Goal: Task Accomplishment & Management: Use online tool/utility

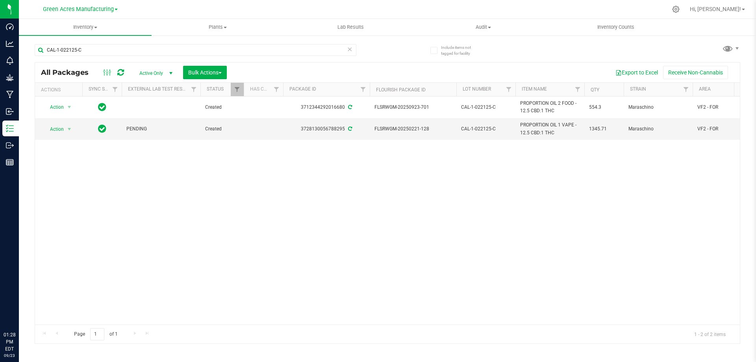
click at [505, 240] on div "Action Action Adjust qty Create package Edit attributes Global inventory Locate…" at bounding box center [387, 210] width 705 height 228
click at [456, 239] on div "Action Action Adjust qty Create package Edit attributes Global inventory Locate…" at bounding box center [387, 210] width 705 height 228
click at [512, 217] on div "Action Action Adjust qty Create package Edit attributes Global inventory Locate…" at bounding box center [387, 210] width 705 height 228
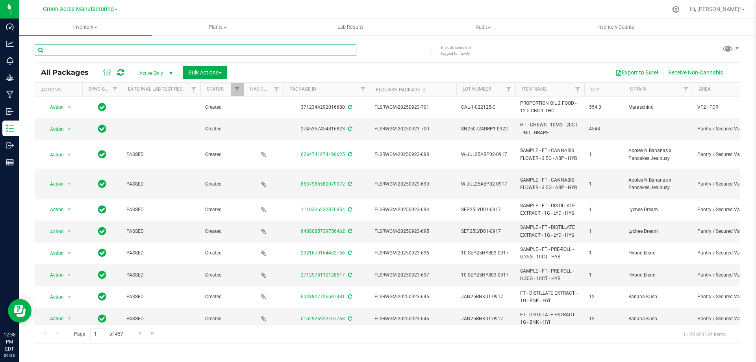
paste input "DR-1-072125-A"
type input "DR-1-072125-A"
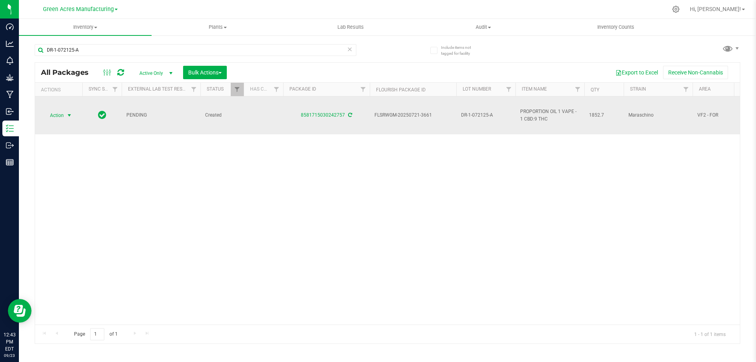
click at [63, 117] on span "Action" at bounding box center [53, 115] width 21 height 11
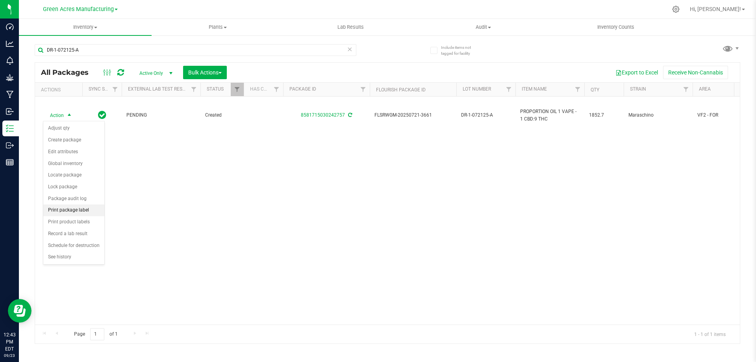
click at [73, 208] on li "Print package label" at bounding box center [73, 210] width 61 height 12
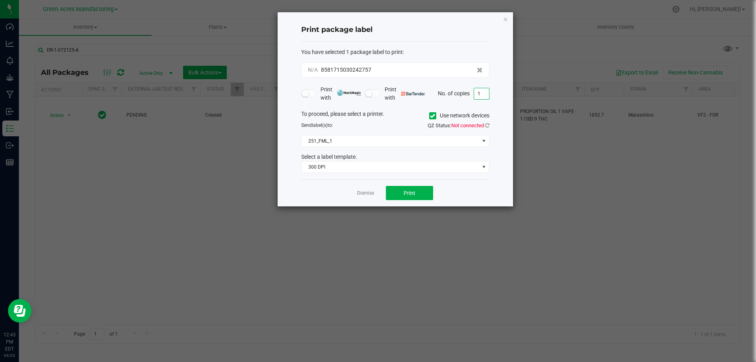
click at [478, 89] on input "1" at bounding box center [481, 93] width 15 height 11
type input "2"
click at [403, 197] on button "Print" at bounding box center [409, 193] width 47 height 14
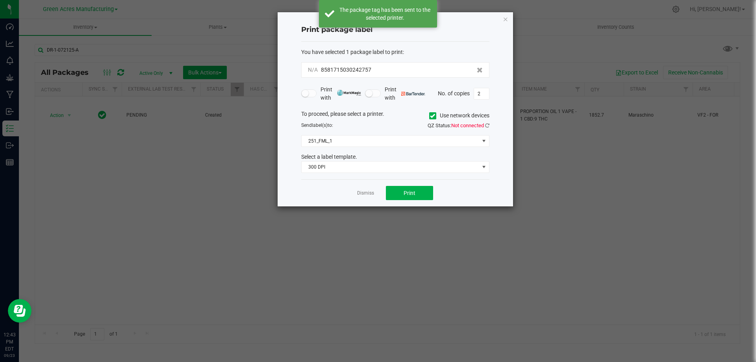
click at [367, 194] on link "Dismiss" at bounding box center [365, 193] width 17 height 7
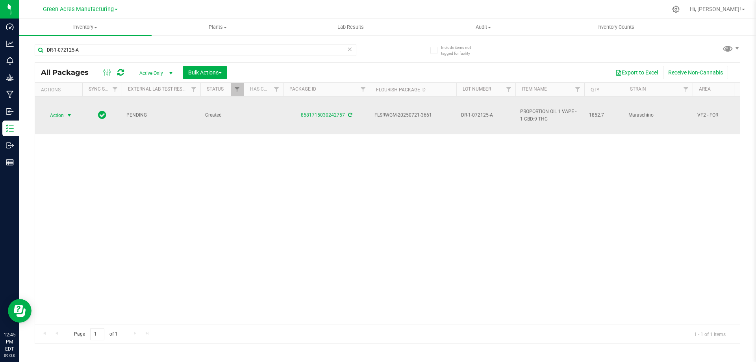
click at [477, 116] on span "DR-1-072125-A" at bounding box center [486, 114] width 50 height 7
click at [477, 116] on input "DR-1-072125-A" at bounding box center [484, 115] width 56 height 12
click at [477, 115] on input "DR-1-072125-A" at bounding box center [484, 115] width 56 height 12
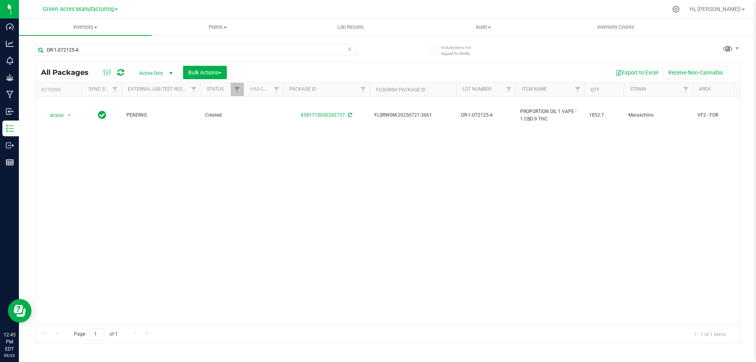
click at [473, 161] on div "Action Action Adjust qty Create package Edit attributes Global inventory Locate…" at bounding box center [387, 210] width 705 height 228
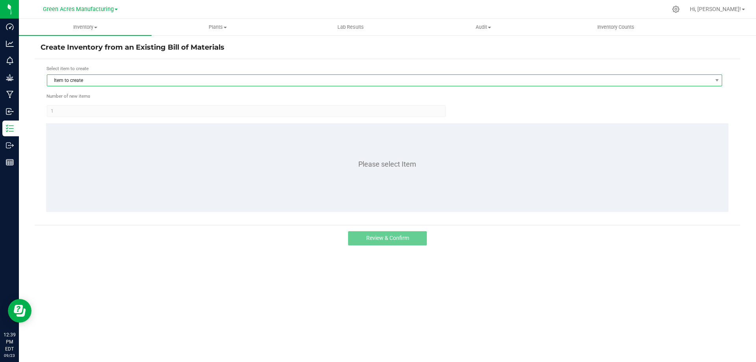
click at [87, 80] on span "Item to create" at bounding box center [379, 80] width 665 height 11
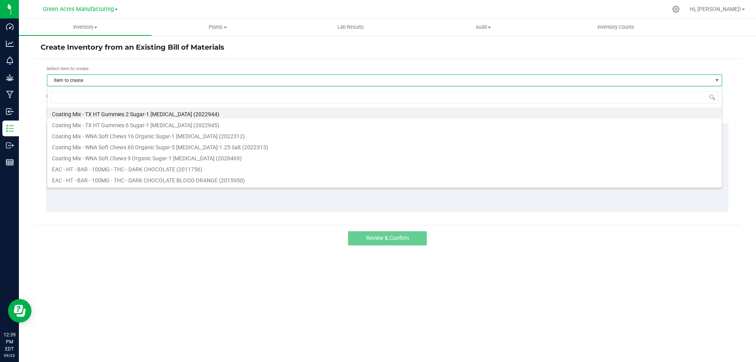
scroll to position [12, 675]
type input "drm"
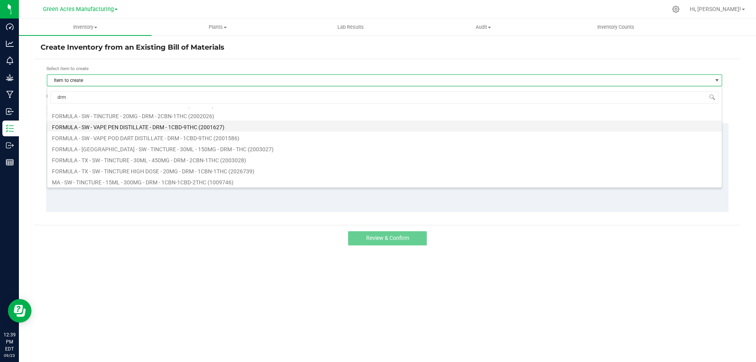
scroll to position [39, 0]
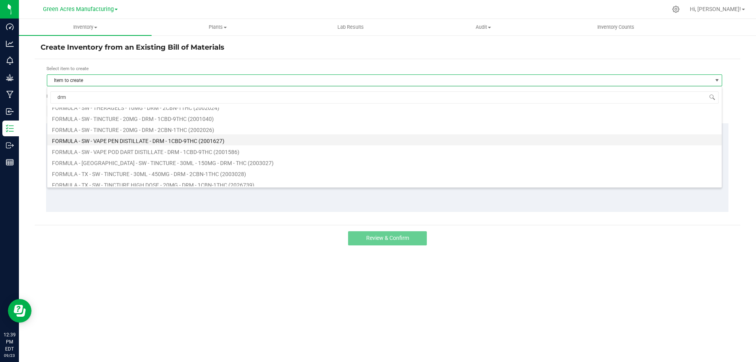
click at [137, 139] on li "FORMULA - SW - VAPE PEN DISTILLATE - DRM - 1CBD-9THC (2001627)" at bounding box center [384, 139] width 675 height 11
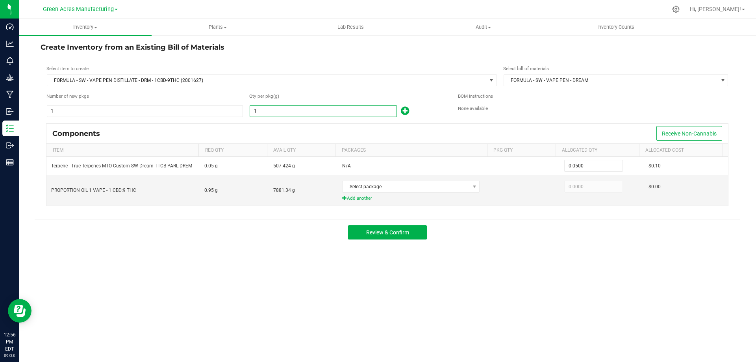
paste input "641.38"
type input "641.38"
type input "32.0690"
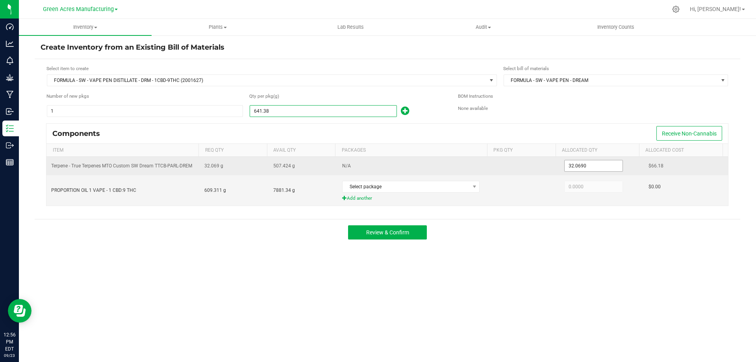
type input "641.3800"
click at [573, 162] on input "32.069" at bounding box center [594, 165] width 58 height 11
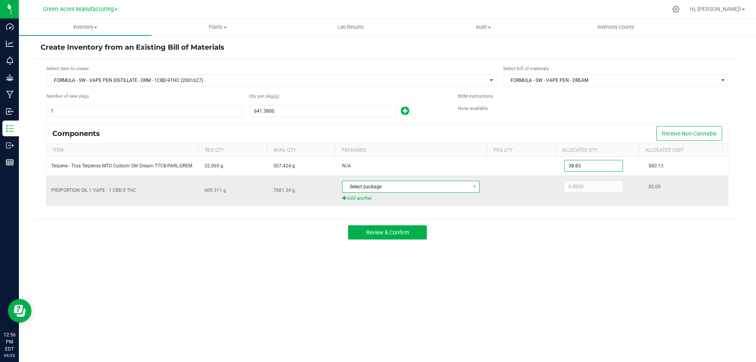
type input "38.8300"
click at [394, 187] on span "Select package" at bounding box center [406, 186] width 127 height 11
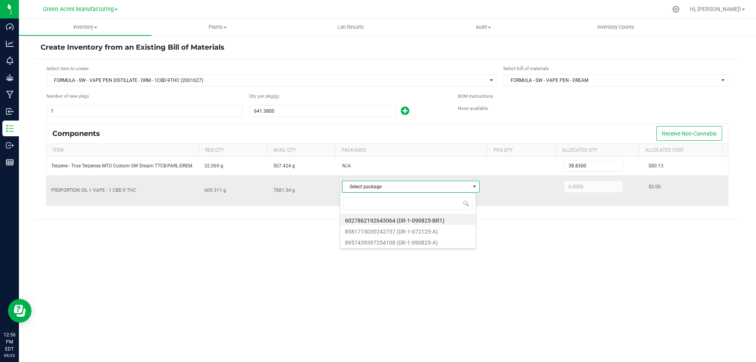
scroll to position [12, 136]
type input "2757"
click at [395, 221] on li "8581715030242757 (DR-1-072125-A)" at bounding box center [407, 219] width 135 height 11
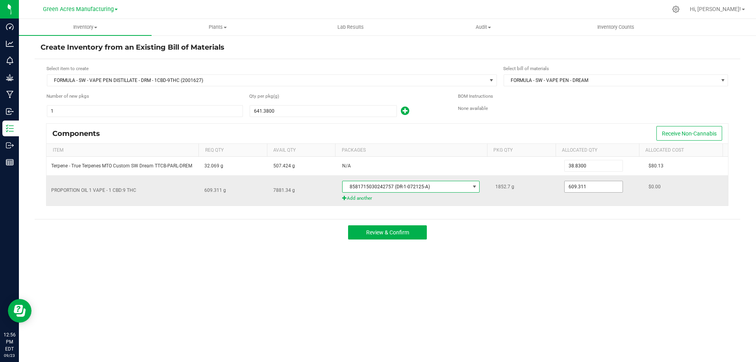
click at [573, 189] on input "609.311" at bounding box center [594, 186] width 58 height 11
type input "602.5500"
click at [386, 231] on span "Review & Confirm" at bounding box center [387, 232] width 43 height 6
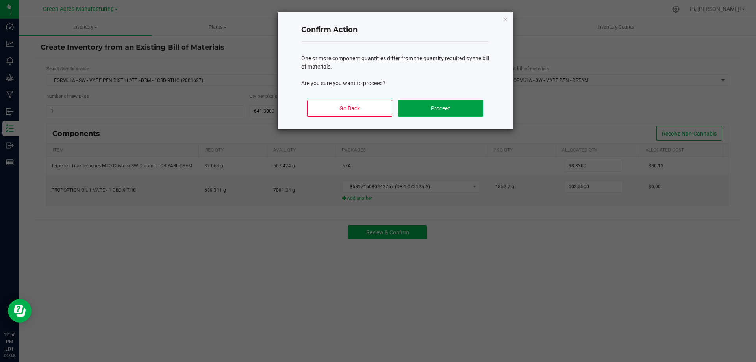
click at [441, 108] on button "Proceed" at bounding box center [440, 108] width 85 height 17
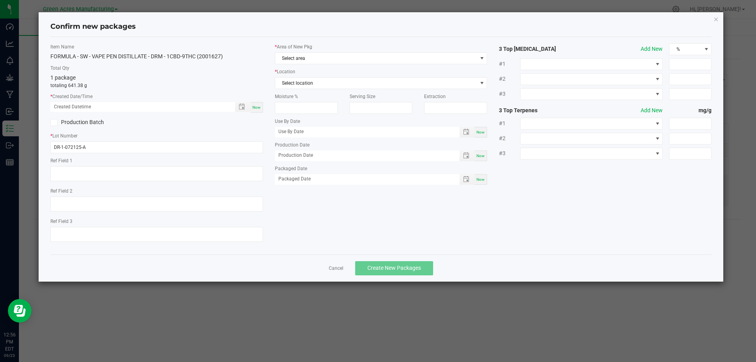
click at [256, 107] on span "Now" at bounding box center [256, 107] width 8 height 4
type input "09/23/2025 12:56 PM"
click at [115, 148] on input "DR-1-072125-A" at bounding box center [156, 147] width 213 height 12
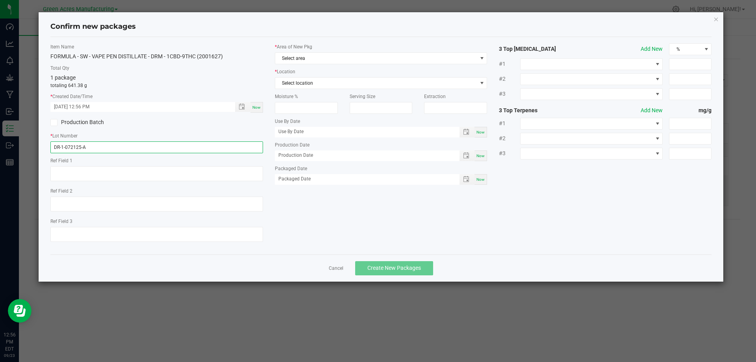
paste input "SEP25DRM04"
type input "SEP25DRM04"
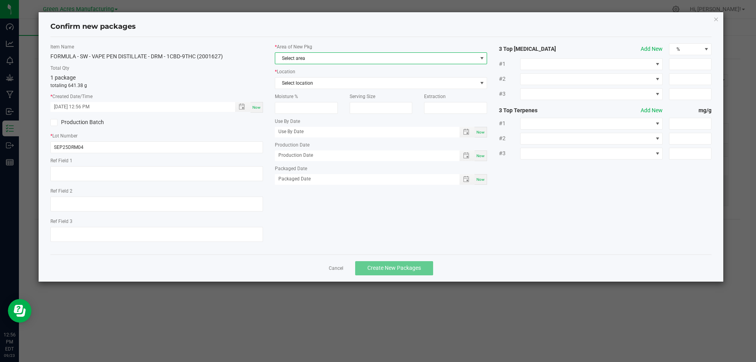
click at [316, 59] on span "Select area" at bounding box center [376, 58] width 202 height 11
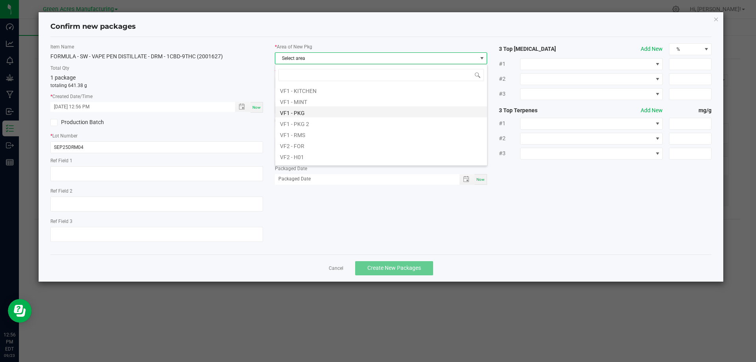
scroll to position [395, 0]
click at [311, 115] on li "VF2 - MIP" at bounding box center [381, 114] width 212 height 11
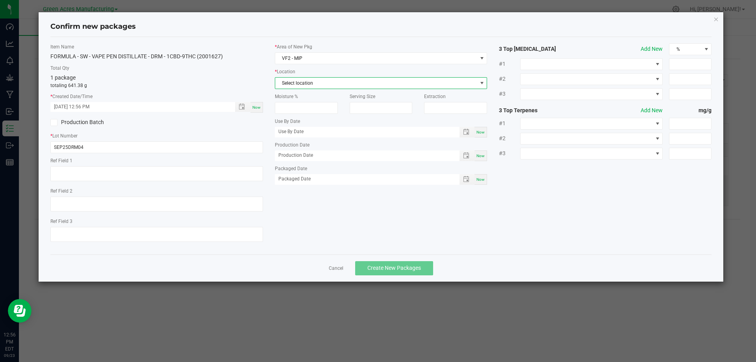
click at [325, 84] on span "Select location" at bounding box center [376, 83] width 202 height 11
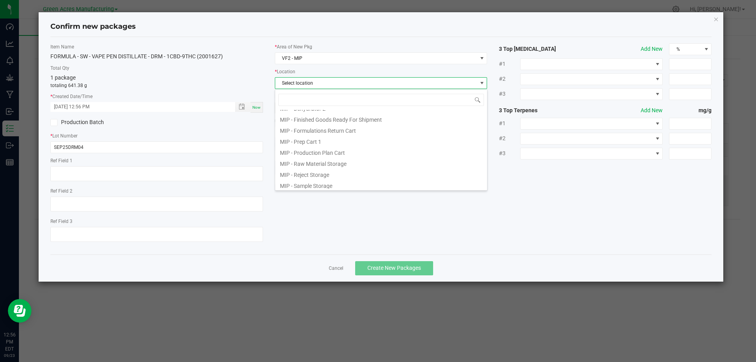
scroll to position [65, 0]
click at [338, 153] on li "MIP - Production Plan Cart" at bounding box center [381, 150] width 212 height 11
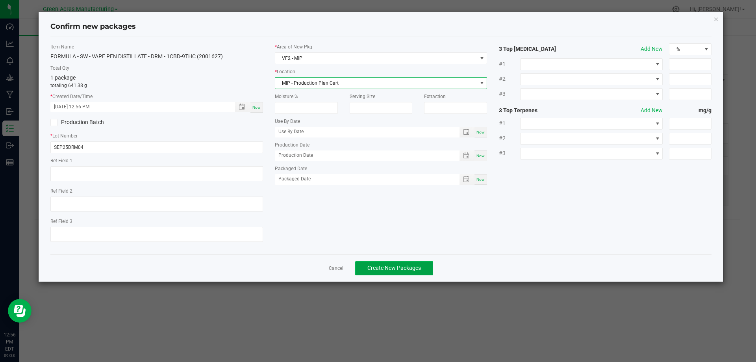
click at [388, 267] on span "Create New Packages" at bounding box center [394, 268] width 54 height 6
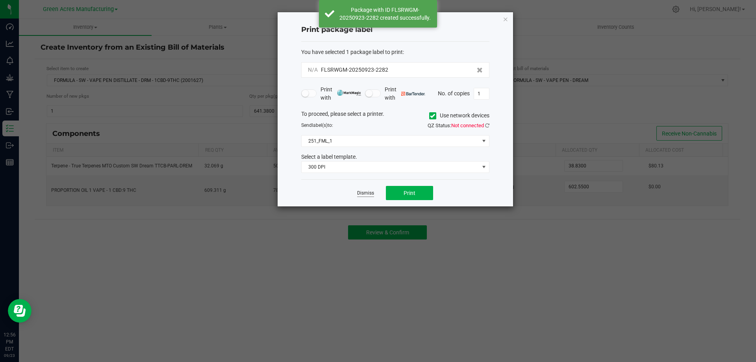
click at [365, 195] on link "Dismiss" at bounding box center [365, 193] width 17 height 7
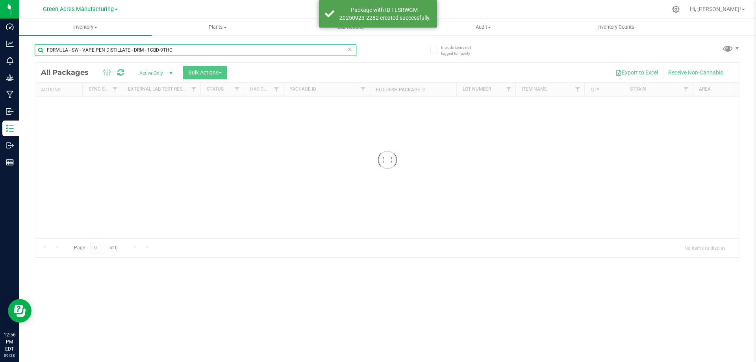
click at [182, 51] on input "FORMULA - SW - VAPE PEN DISTILLATE - DRM - 1CBD-9THC" at bounding box center [196, 50] width 322 height 12
paste input "SEP25DRM04"
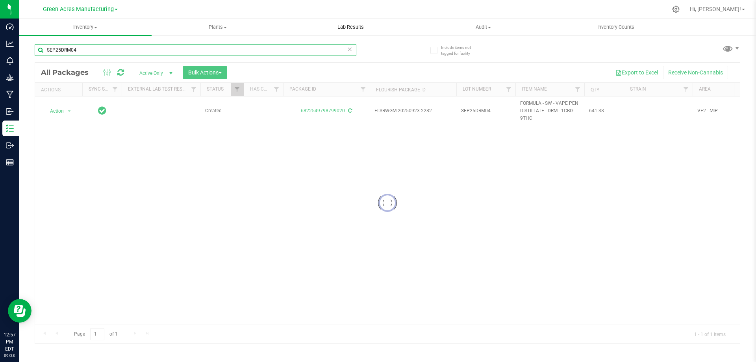
type input "SEP25DRM04"
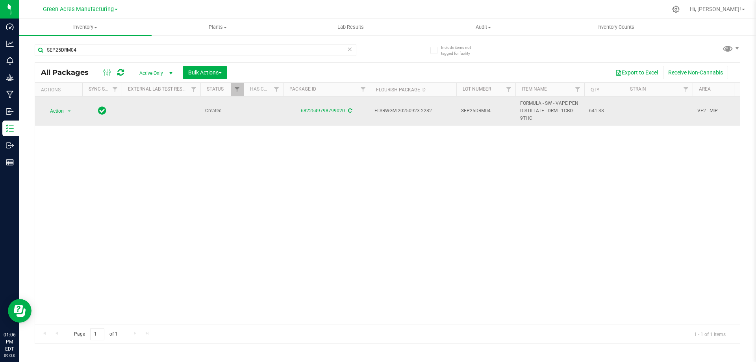
click at [392, 110] on span "FLSRWGM-20250923-2282" at bounding box center [413, 110] width 77 height 7
copy tr "FLSRWGM-20250923-2282"
click at [471, 111] on span "SEP25DRM04" at bounding box center [486, 110] width 50 height 7
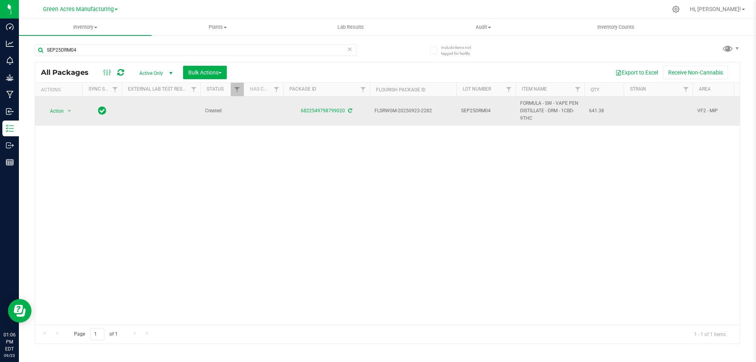
click at [596, 110] on span "641.38" at bounding box center [604, 110] width 30 height 7
copy span "641.38"
click at [57, 110] on span "Action" at bounding box center [53, 111] width 21 height 11
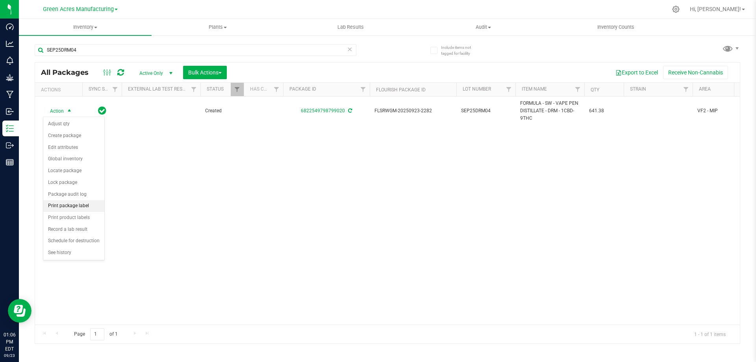
click at [79, 208] on li "Print package label" at bounding box center [73, 206] width 61 height 12
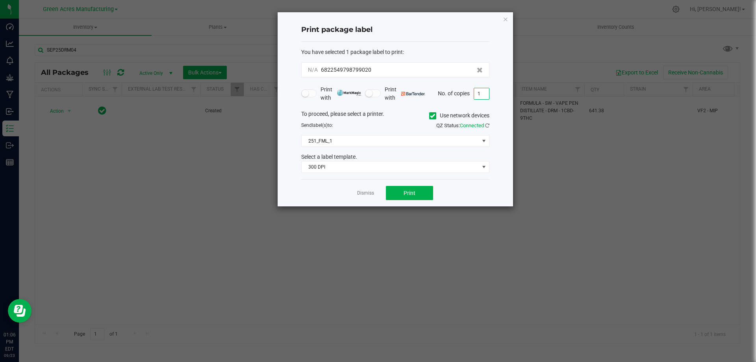
click at [483, 95] on input "1" at bounding box center [481, 93] width 15 height 11
type input "3"
click at [411, 194] on span "Print" at bounding box center [410, 193] width 12 height 6
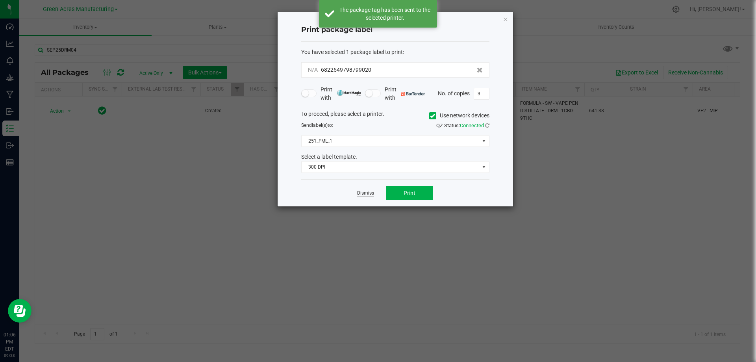
click at [363, 194] on link "Dismiss" at bounding box center [365, 193] width 17 height 7
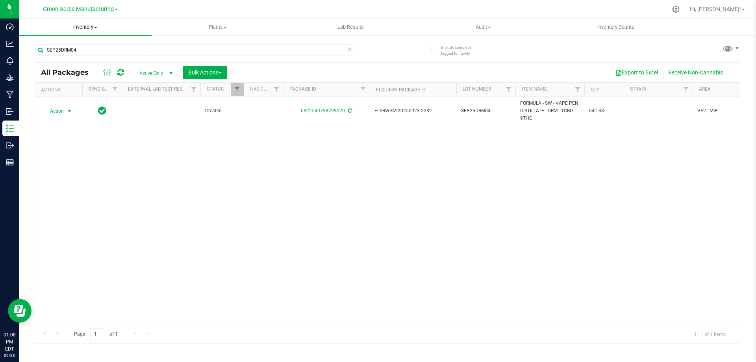
click at [86, 26] on span "Inventory" at bounding box center [85, 27] width 133 height 7
click at [93, 95] on li "From bill of materials" at bounding box center [85, 94] width 133 height 9
click at [540, 10] on div at bounding box center [404, 9] width 526 height 15
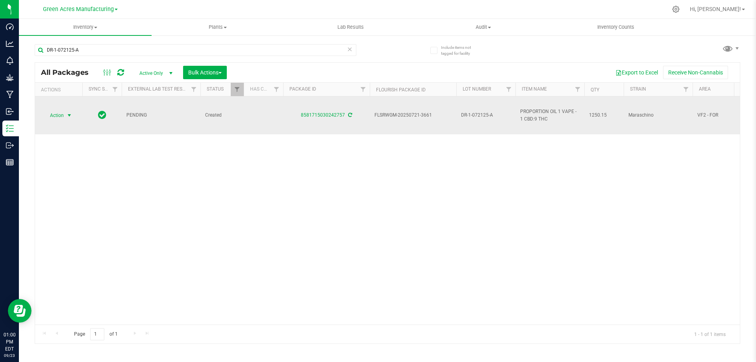
click at [69, 114] on span "select" at bounding box center [69, 115] width 6 height 6
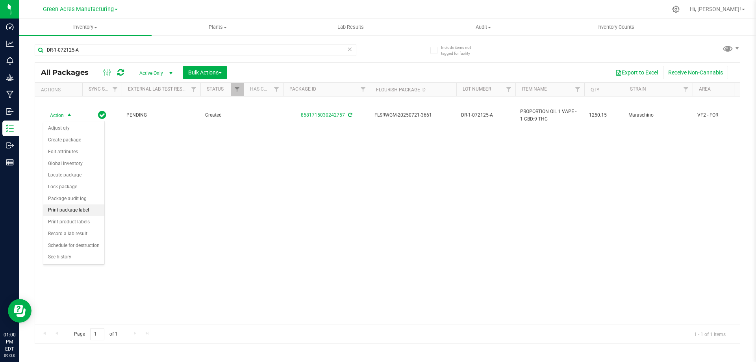
click at [75, 213] on li "Print package label" at bounding box center [73, 210] width 61 height 12
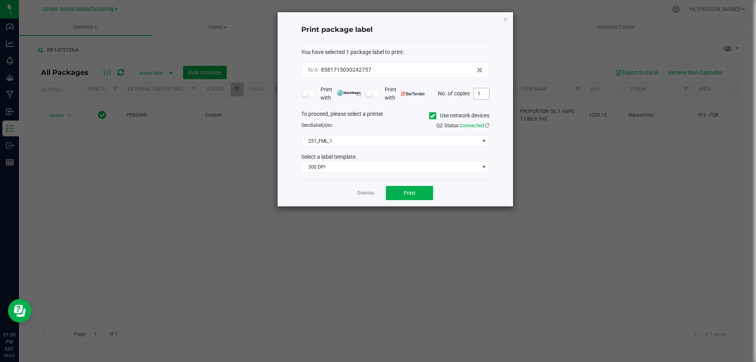
click at [486, 93] on input "1" at bounding box center [481, 93] width 15 height 11
type input "2"
click at [402, 197] on button "Print" at bounding box center [409, 193] width 47 height 14
click at [364, 194] on link "Dismiss" at bounding box center [365, 193] width 17 height 7
